Goal: Information Seeking & Learning: Learn about a topic

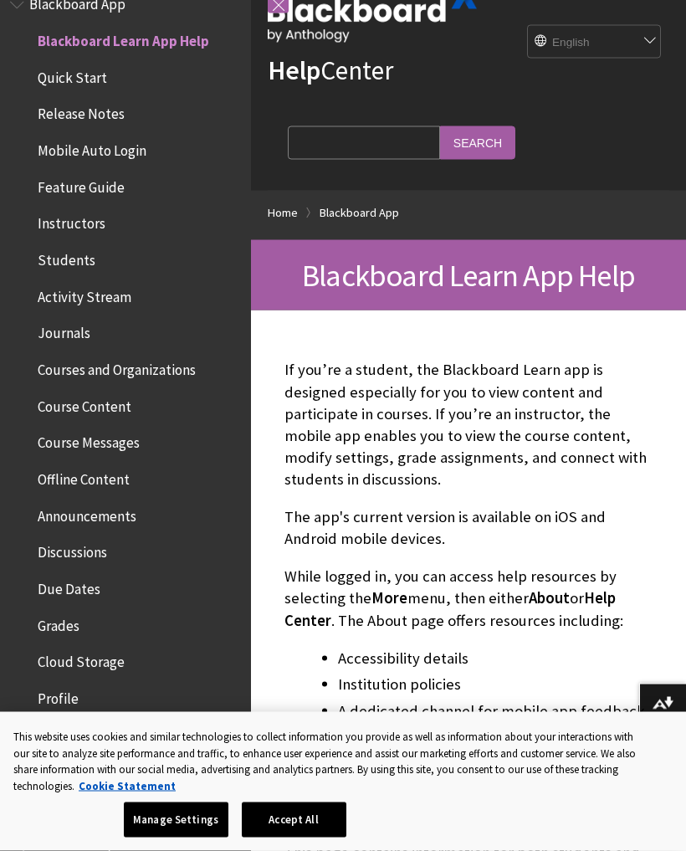
scroll to position [57, 0]
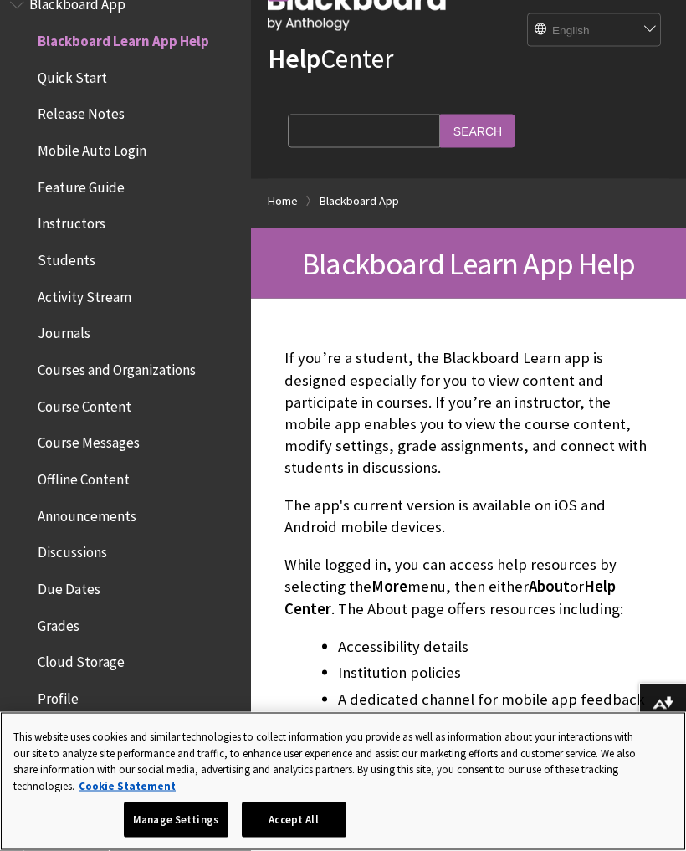
click at [292, 809] on button "Accept All" at bounding box center [294, 819] width 105 height 35
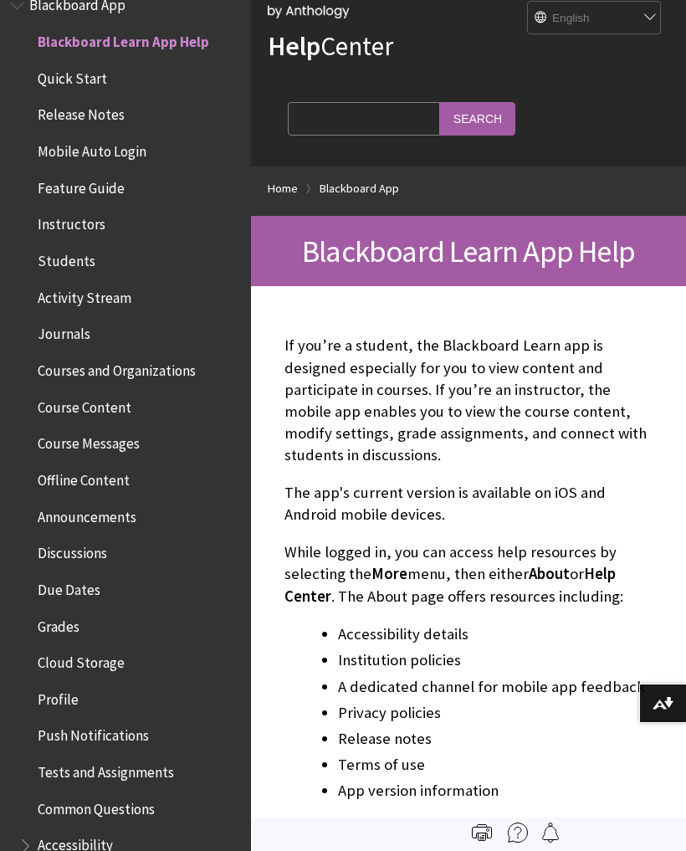
scroll to position [0, 0]
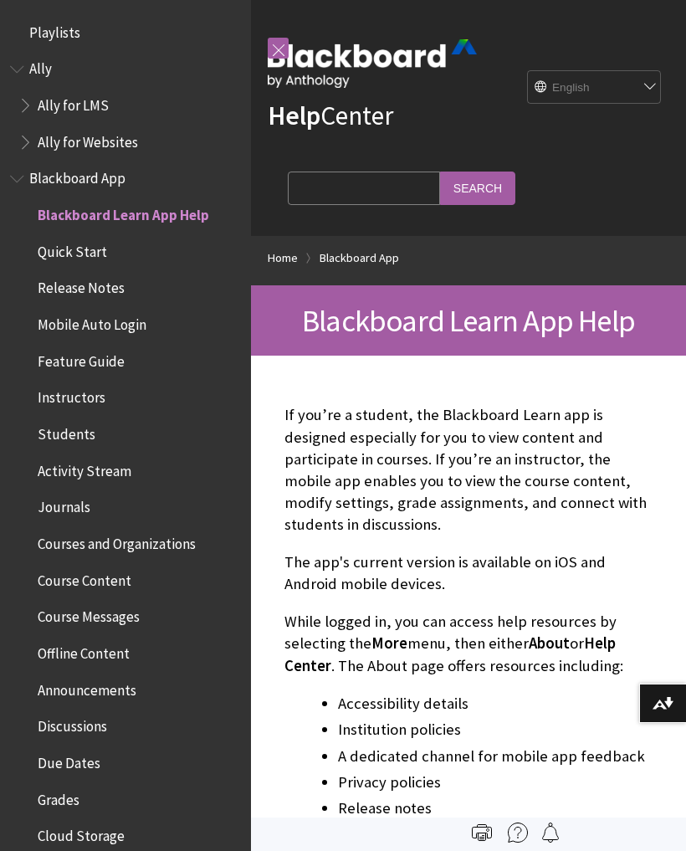
scroll to position [173, 0]
click at [56, 146] on span "Ally for Websites" at bounding box center [88, 139] width 100 height 23
click at [21, 104] on span "Book outline for Anthology Ally Help" at bounding box center [27, 101] width 18 height 21
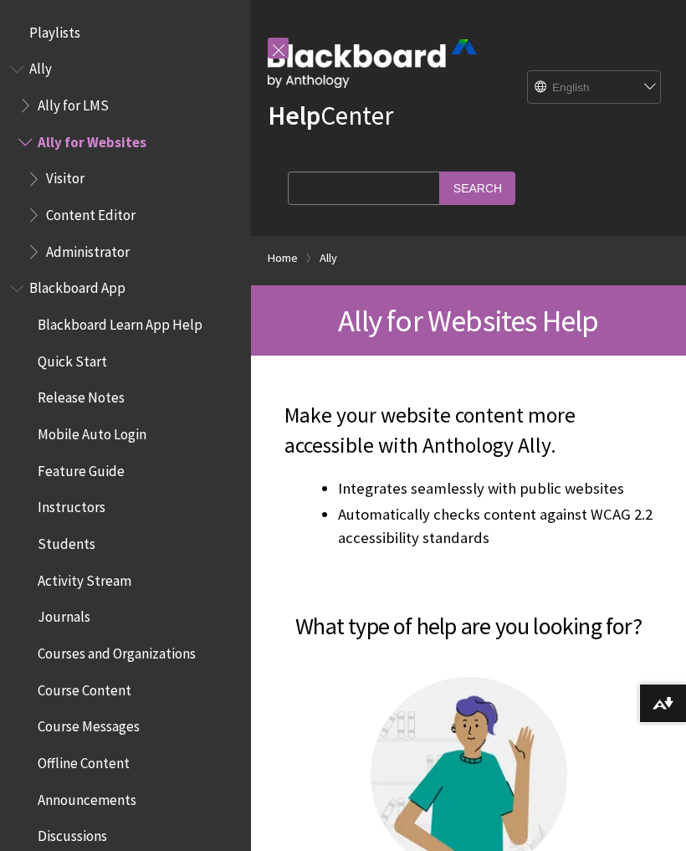
scroll to position [101, 0]
